Goal: Information Seeking & Learning: Learn about a topic

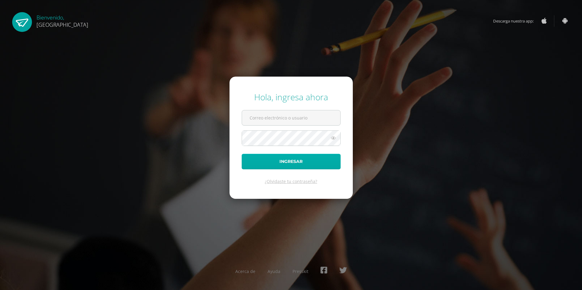
type input "2019197@colegiobelga.edu.gt"
click at [293, 161] on button "Ingresar" at bounding box center [291, 162] width 99 height 16
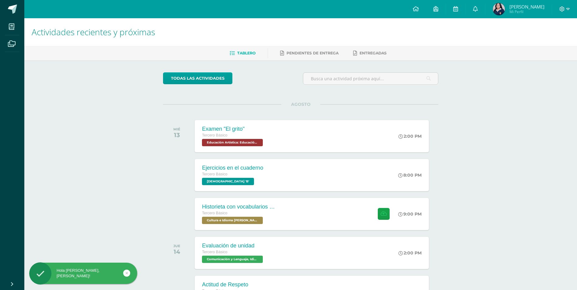
click at [301, 48] on div "Tablero Pendientes de entrega Entregadas" at bounding box center [308, 53] width 568 height 14
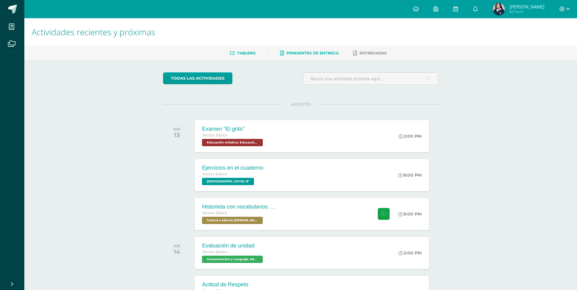
click at [316, 51] on span "Pendientes de entrega" at bounding box center [313, 53] width 52 height 5
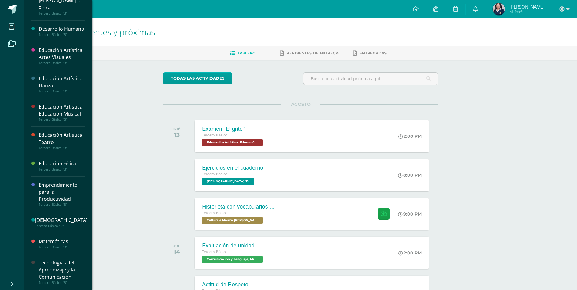
scroll to position [192, 0]
click at [62, 273] on div "Tecnologías del Aprendizaje y la Comunicación" at bounding box center [62, 270] width 46 height 21
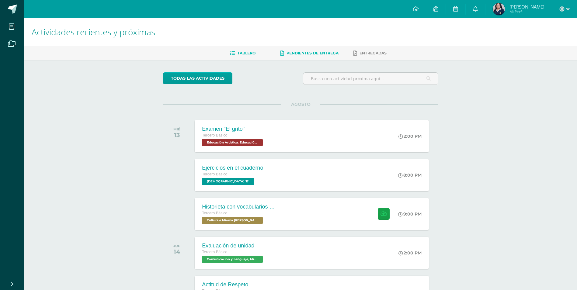
click at [311, 49] on link "Pendientes de entrega" at bounding box center [309, 53] width 58 height 10
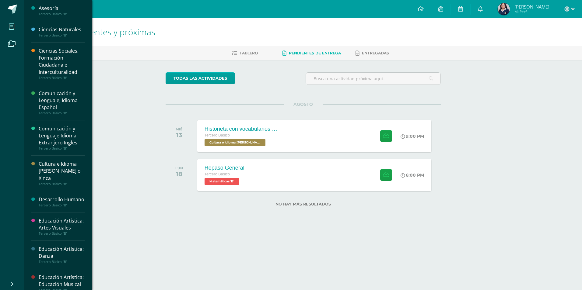
click at [9, 28] on icon at bounding box center [11, 27] width 5 height 6
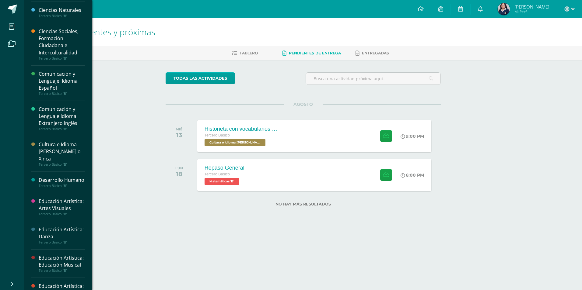
scroll to position [30, 0]
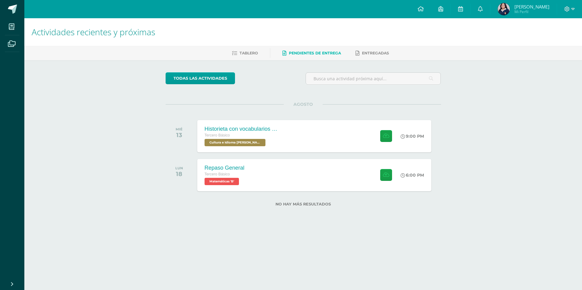
click at [554, 191] on div "Actividades recientes y próximas Tablero Pendientes de entrega Entregadas todas…" at bounding box center [303, 122] width 558 height 208
click at [506, 12] on img at bounding box center [504, 9] width 12 height 12
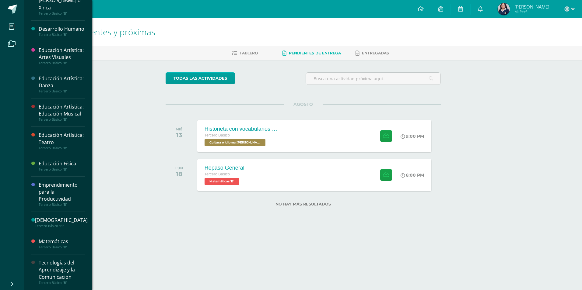
scroll to position [192, 0]
click at [71, 260] on div "Tecnologías del Aprendizaje y la Comunicación" at bounding box center [62, 270] width 46 height 21
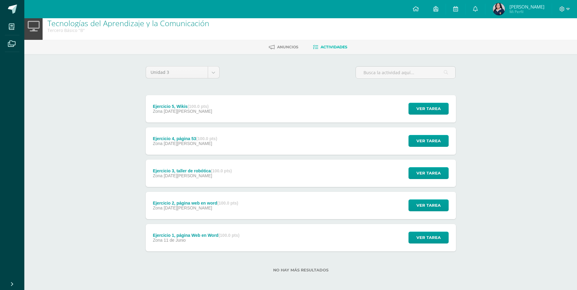
scroll to position [8, 0]
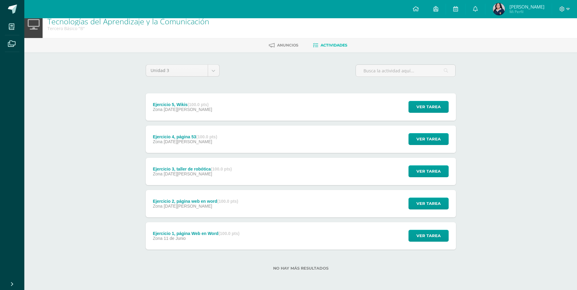
click at [289, 244] on div "Ejercicio 1, página Web en Word (100.0 pts) Zona 11 de Junio Ver tarea Ejercici…" at bounding box center [301, 235] width 310 height 27
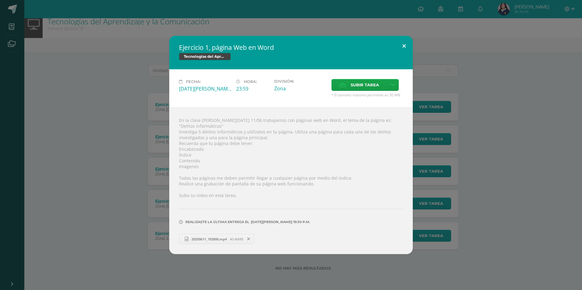
click at [405, 47] on button at bounding box center [403, 46] width 17 height 21
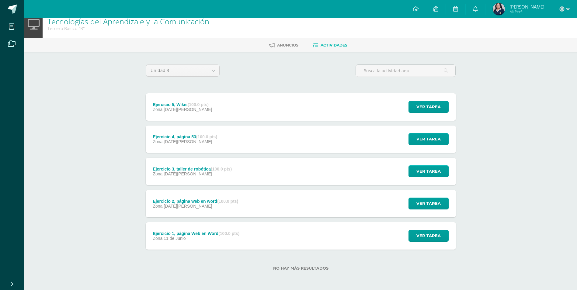
click at [246, 204] on div "Ejercicio 2, página web en word (100.0 pts) Zona 09 de Julio" at bounding box center [196, 203] width 100 height 27
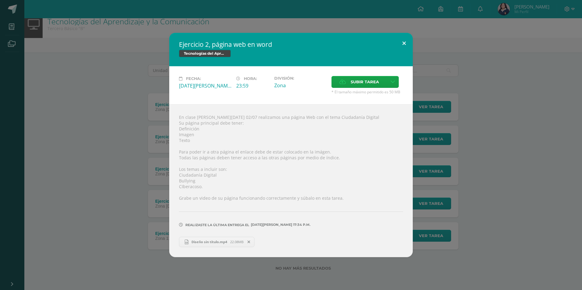
click at [400, 43] on button at bounding box center [403, 43] width 17 height 21
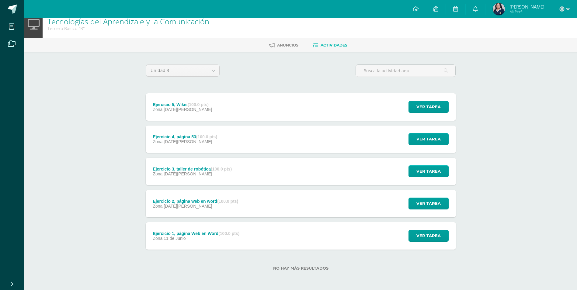
click at [256, 166] on div "Ejercicio 3, taller de robótica (100.0 pts) Zona 06 de Agosto Ver tarea Ejercic…" at bounding box center [301, 171] width 310 height 27
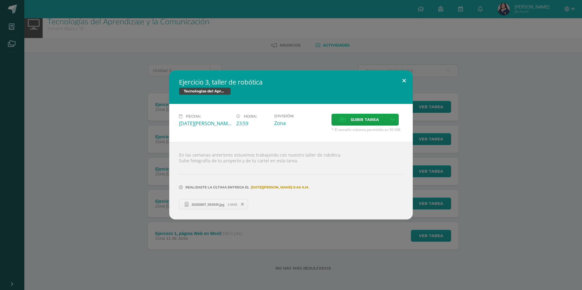
click at [403, 76] on button at bounding box center [403, 81] width 17 height 21
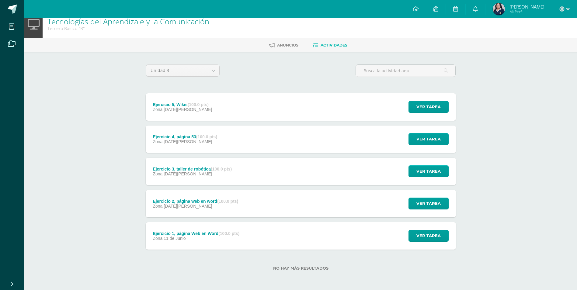
click at [232, 143] on div "Ejercicio 4, página 53 (100.0 pts) Zona 06 de Agosto Ver tarea Ejercicio 4, pág…" at bounding box center [301, 139] width 310 height 27
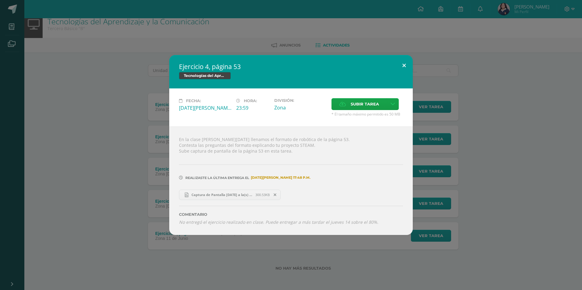
click at [409, 65] on button at bounding box center [403, 65] width 17 height 21
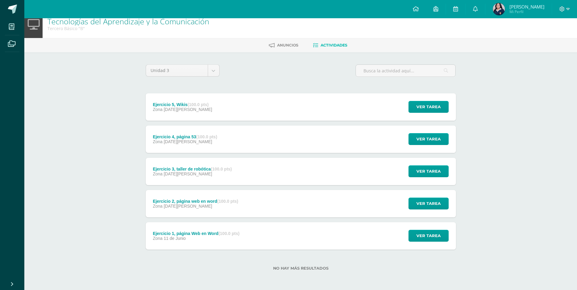
click at [233, 112] on div "Ejercicio 5, Wikis (100.0 pts) Zona 08 de Agosto Ver tarea Ejercicio 5, Wikis T…" at bounding box center [301, 106] width 310 height 27
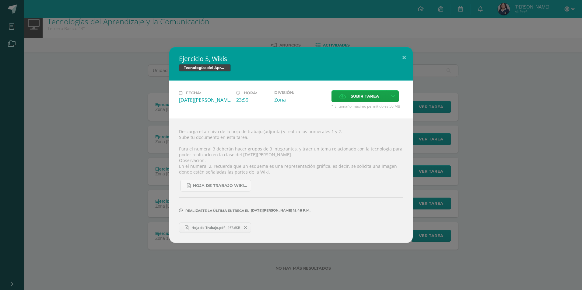
click at [195, 225] on link "Hoja de Trabajo.pdf 167.6KB" at bounding box center [215, 228] width 72 height 10
click at [407, 60] on button at bounding box center [403, 57] width 17 height 21
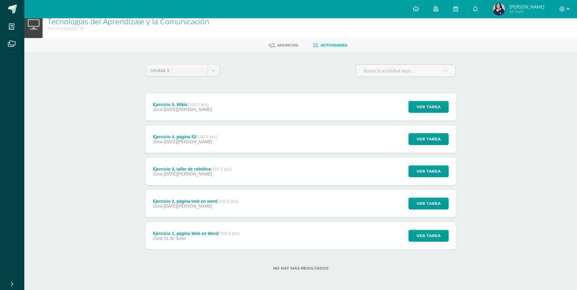
click at [284, 233] on div "Ejercicio 1, página Web en Word (100.0 pts) Zona 11 de Junio Ver tarea Ejercici…" at bounding box center [301, 235] width 310 height 27
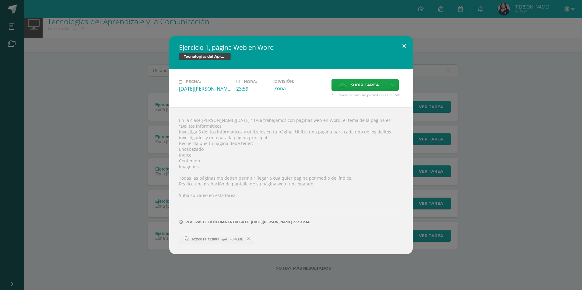
click at [409, 45] on button at bounding box center [403, 46] width 17 height 21
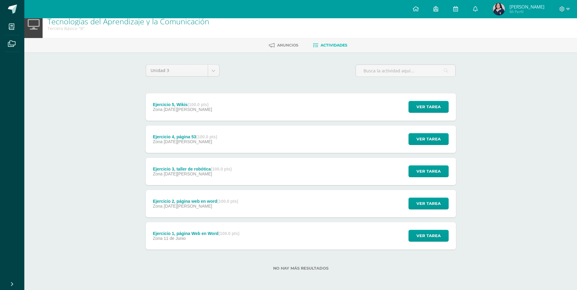
click at [300, 212] on div "Ejercicio 2, página web en word (100.0 pts) Zona 09 de Julio Ver tarea Ejercici…" at bounding box center [301, 203] width 310 height 27
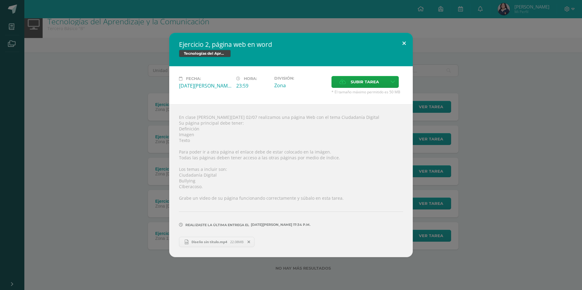
click at [404, 35] on button at bounding box center [403, 43] width 17 height 21
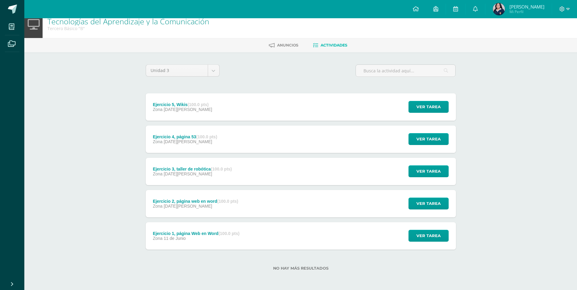
click at [286, 173] on div "Ejercicio 3, taller de robótica (100.0 pts) Zona 06 de Agosto Ver tarea Ejercic…" at bounding box center [301, 171] width 310 height 27
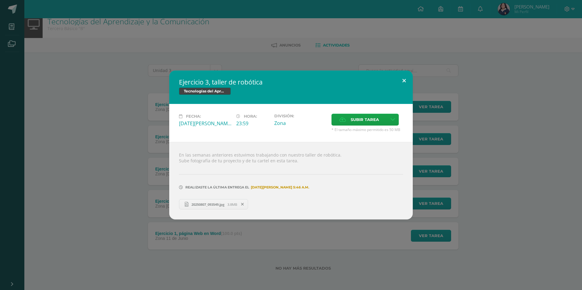
click at [399, 76] on button at bounding box center [403, 81] width 17 height 21
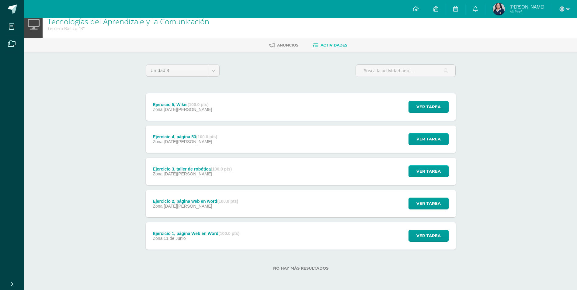
click at [306, 144] on div "Ejercicio 4, página 53 (100.0 pts) Zona 06 de Agosto Ver tarea Ejercicio 4, pág…" at bounding box center [301, 139] width 310 height 27
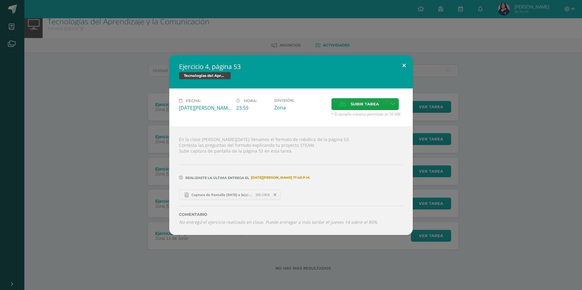
drag, startPoint x: 401, startPoint y: 58, endPoint x: 387, endPoint y: 80, distance: 25.4
click at [401, 59] on button at bounding box center [403, 65] width 17 height 21
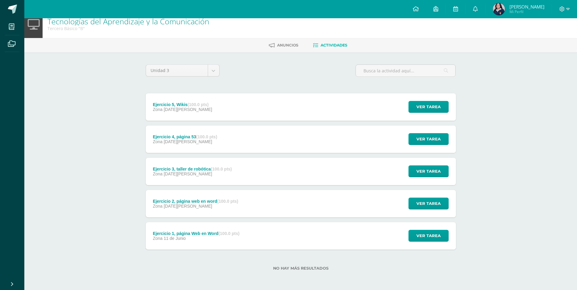
click at [362, 106] on div "Ejercicio 5, Wikis (100.0 pts) Zona 08 de Agosto Ver tarea Ejercicio 5, Wikis T…" at bounding box center [301, 106] width 310 height 27
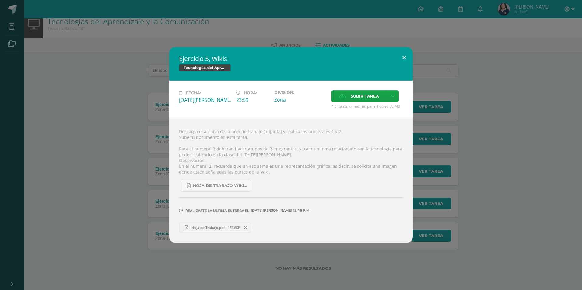
click at [406, 60] on button at bounding box center [403, 57] width 17 height 21
